Goal: Transaction & Acquisition: Purchase product/service

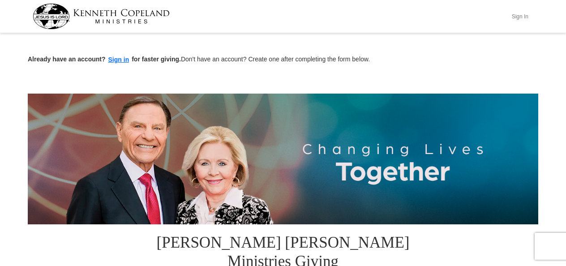
click at [517, 14] on button "Sign In" at bounding box center [519, 16] width 27 height 14
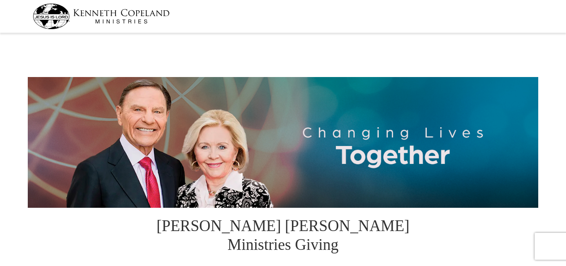
select select "FL"
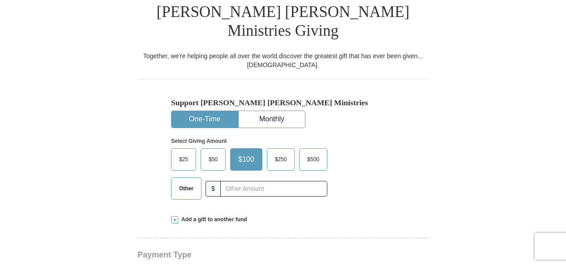
scroll to position [214, 0]
click at [180, 152] on span "$25" at bounding box center [184, 158] width 18 height 13
click at [0, 0] on input "$25" at bounding box center [0, 0] width 0 height 0
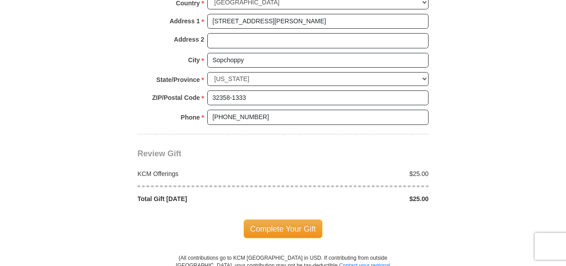
scroll to position [735, 0]
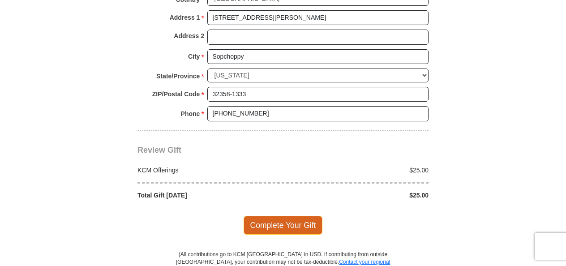
click at [285, 216] on span "Complete Your Gift" at bounding box center [282, 225] width 79 height 19
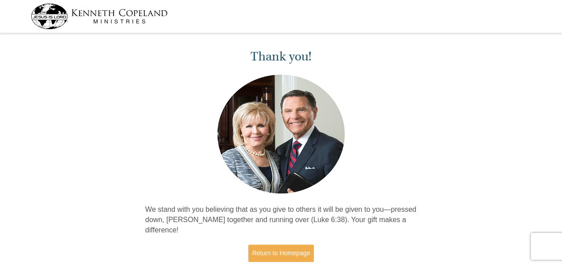
click at [285, 196] on div "Thank you! We stand with you believing that as you give to others it will be gi…" at bounding box center [280, 152] width 281 height 232
